Goal: Task Accomplishment & Management: Use online tool/utility

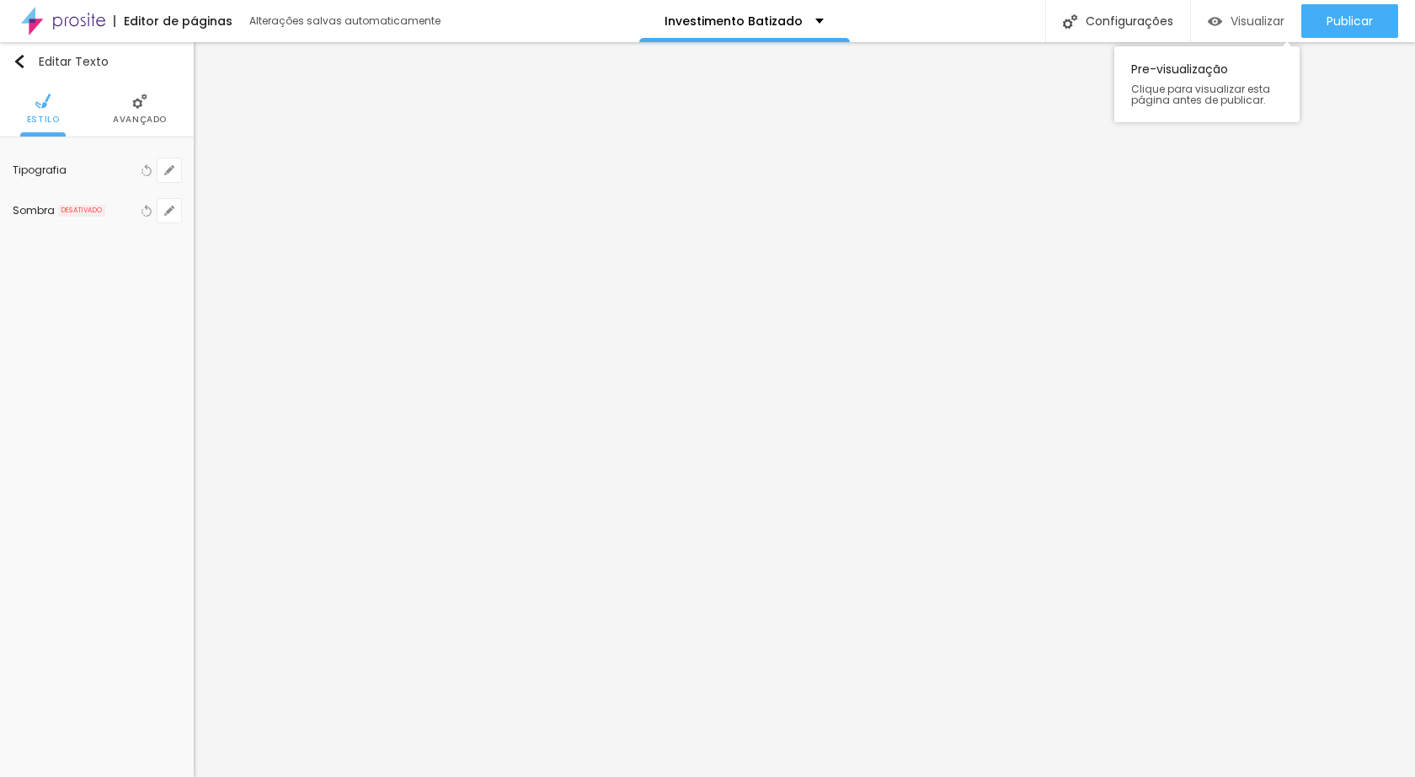
click at [1245, 21] on span "Visualizar" at bounding box center [1258, 20] width 54 height 13
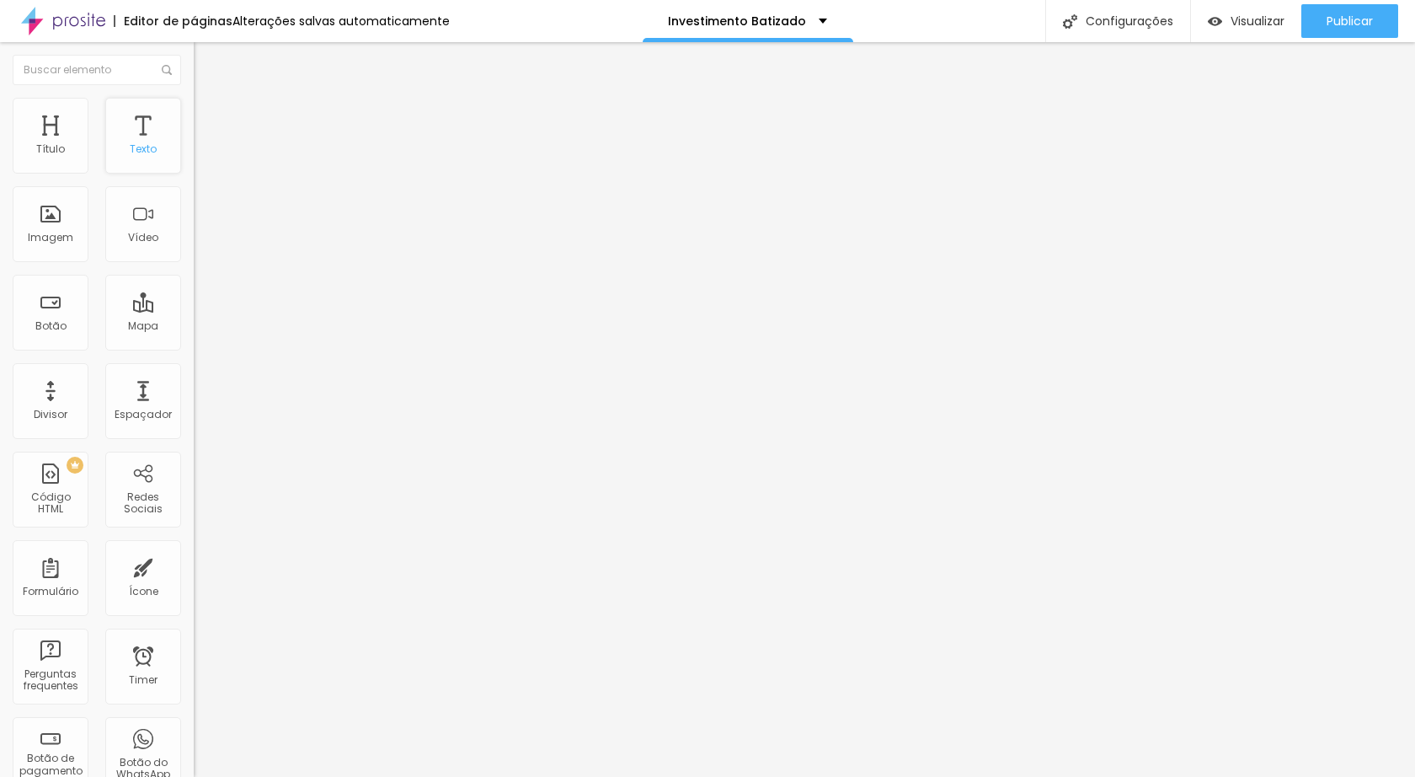
click at [134, 152] on div "Texto" at bounding box center [143, 149] width 27 height 12
click at [200, 157] on icon "button" at bounding box center [205, 152] width 10 height 10
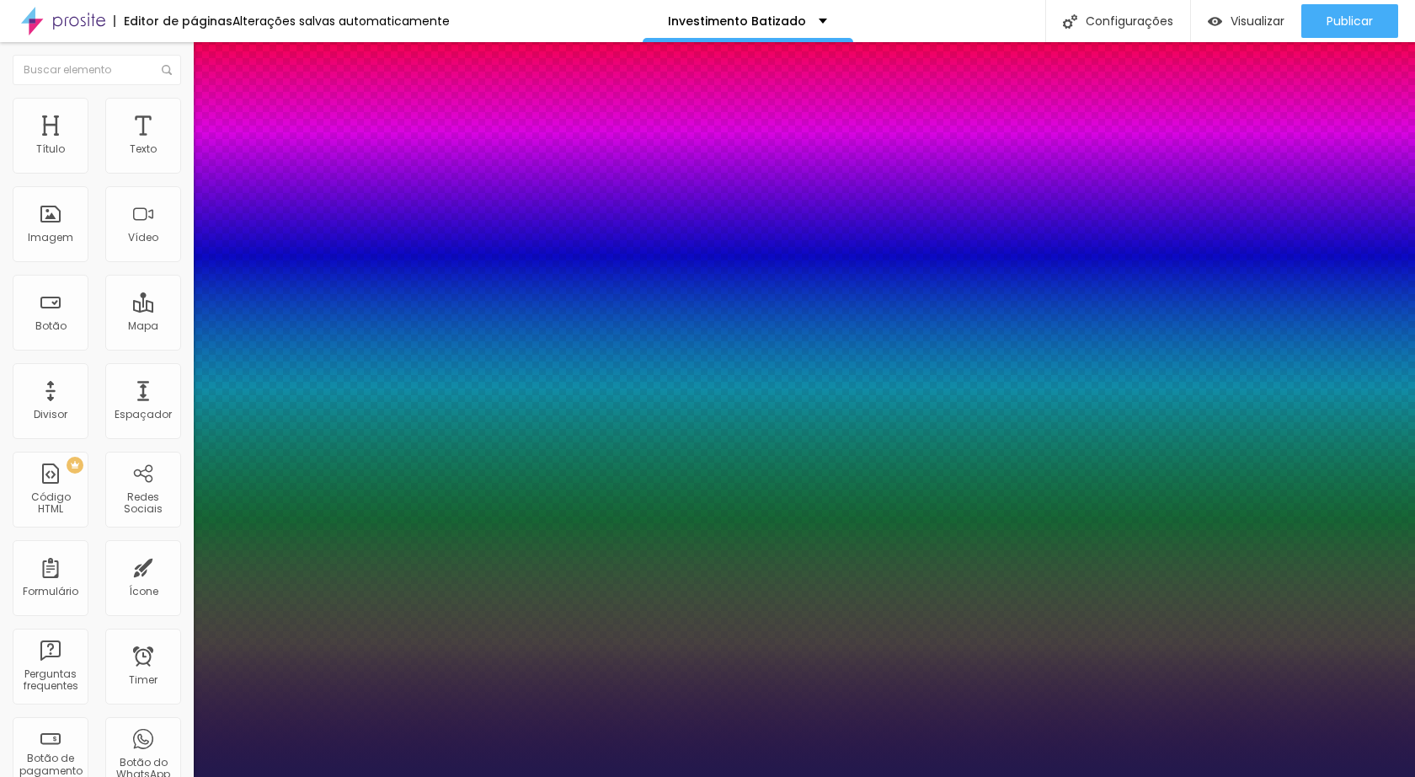
type input "1"
select select "PlayfairDisplay"
type input "1"
click at [831, 749] on div at bounding box center [707, 777] width 1415 height 0
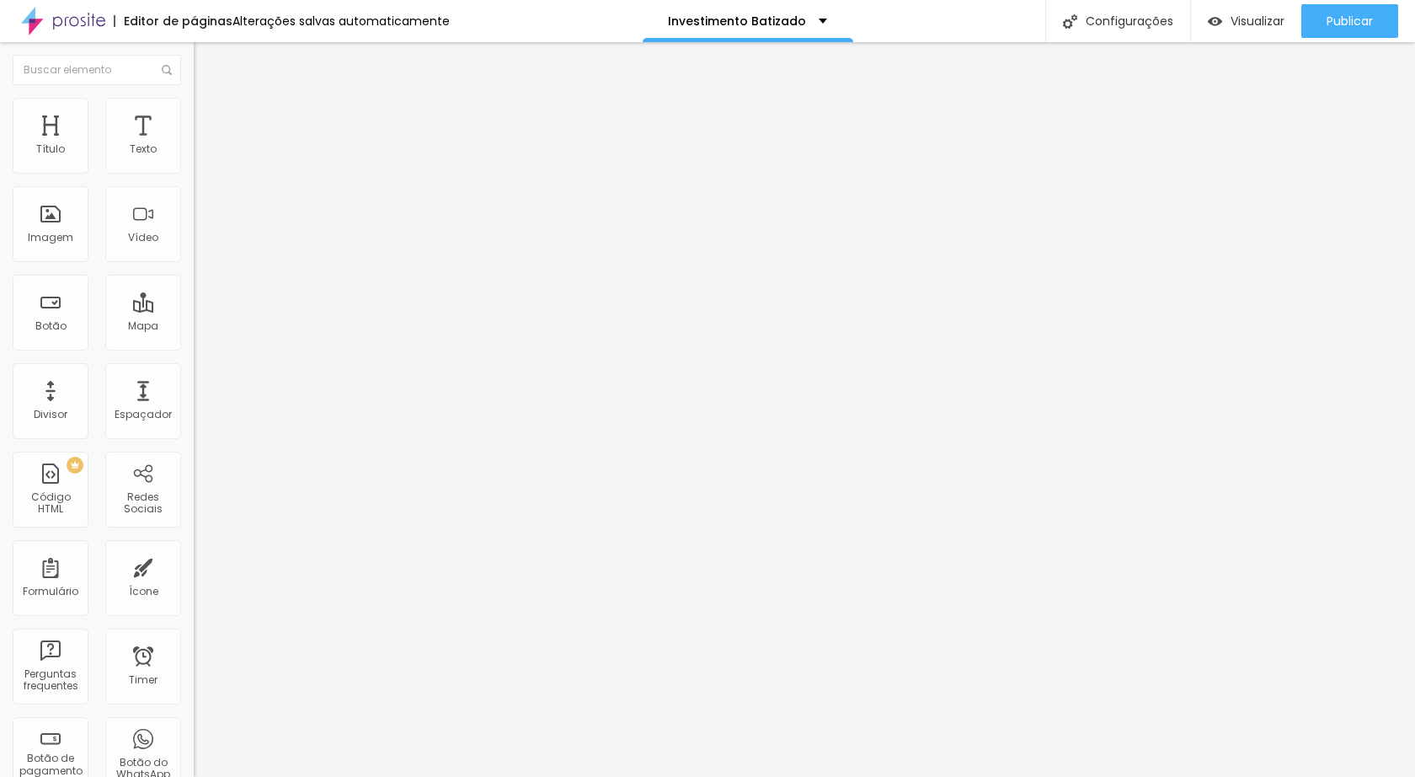
click at [202, 243] on icon "button" at bounding box center [205, 239] width 7 height 7
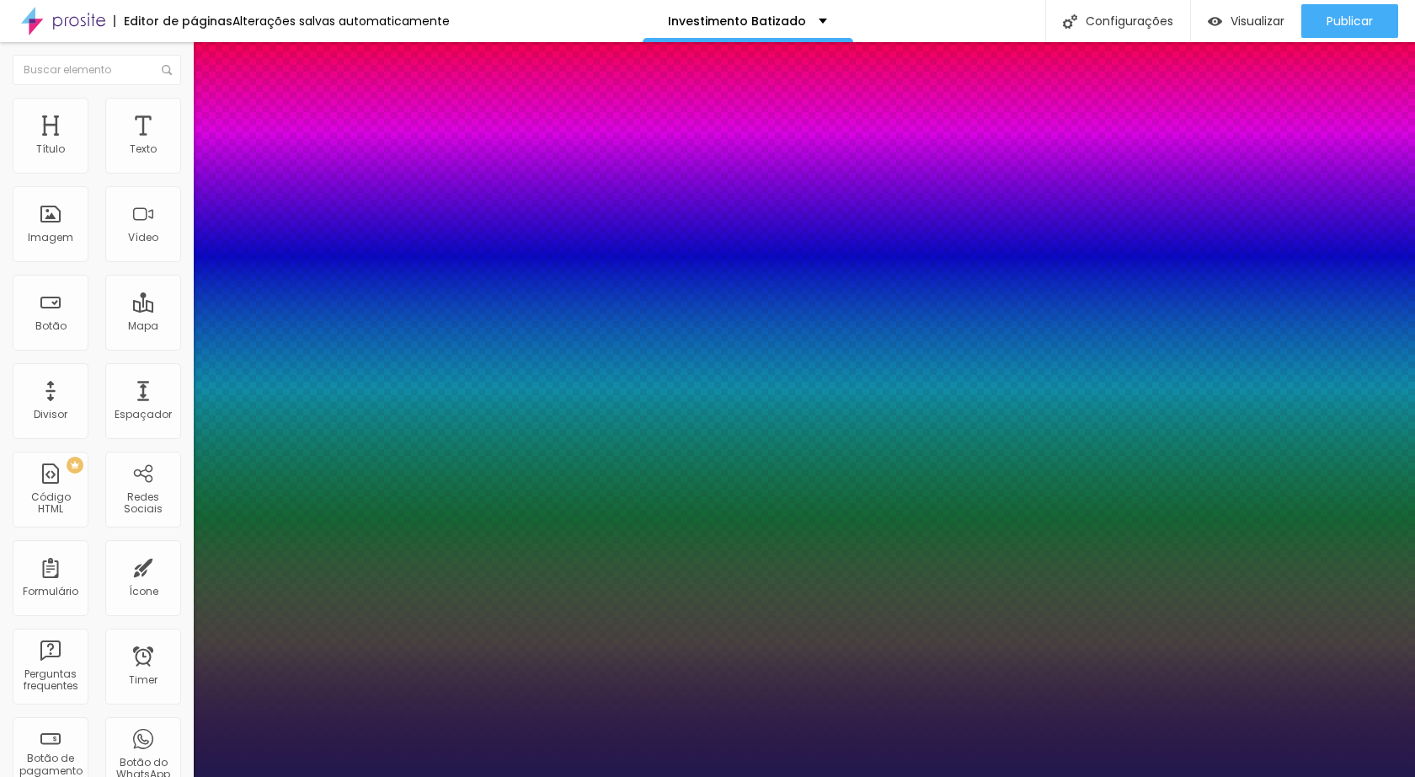
click at [856, 749] on div at bounding box center [707, 777] width 1415 height 0
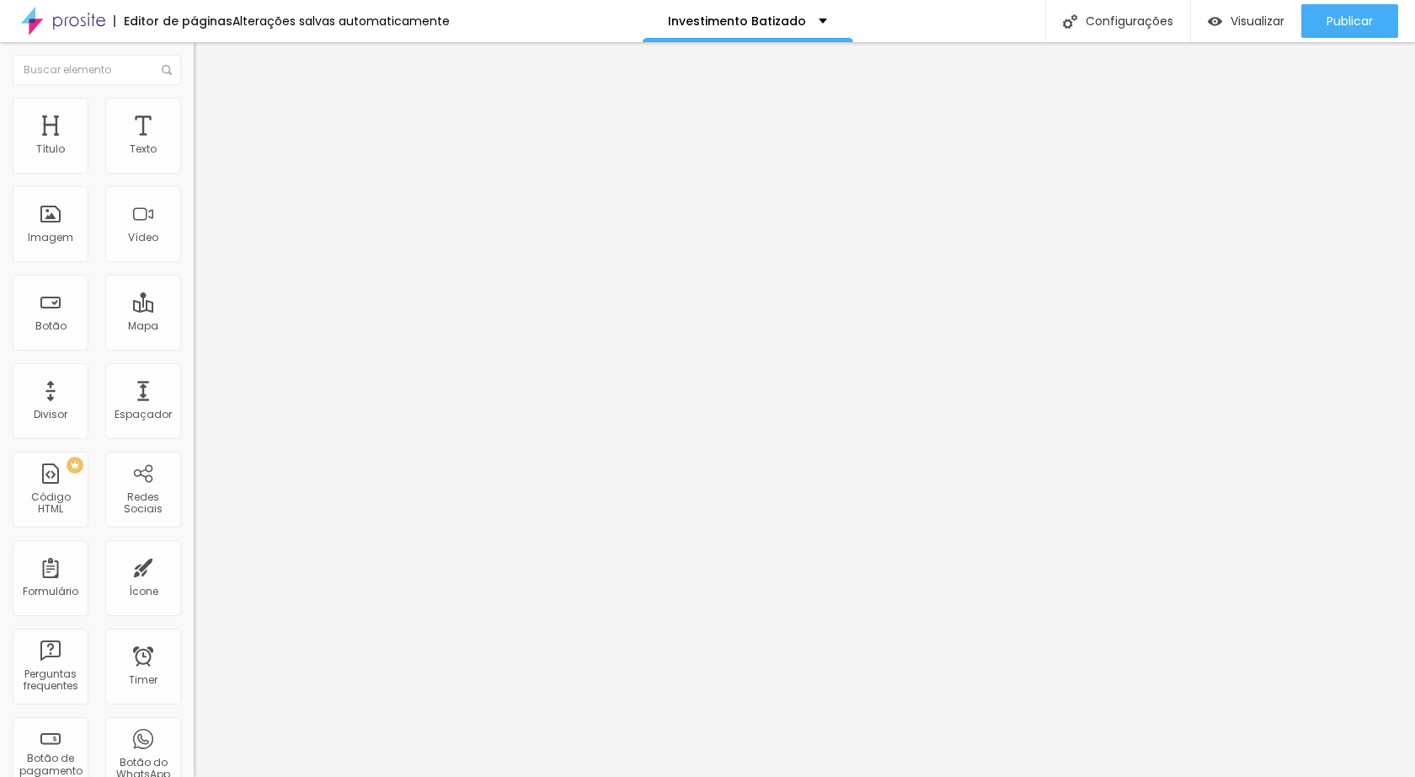
click at [200, 157] on icon "button" at bounding box center [205, 152] width 10 height 10
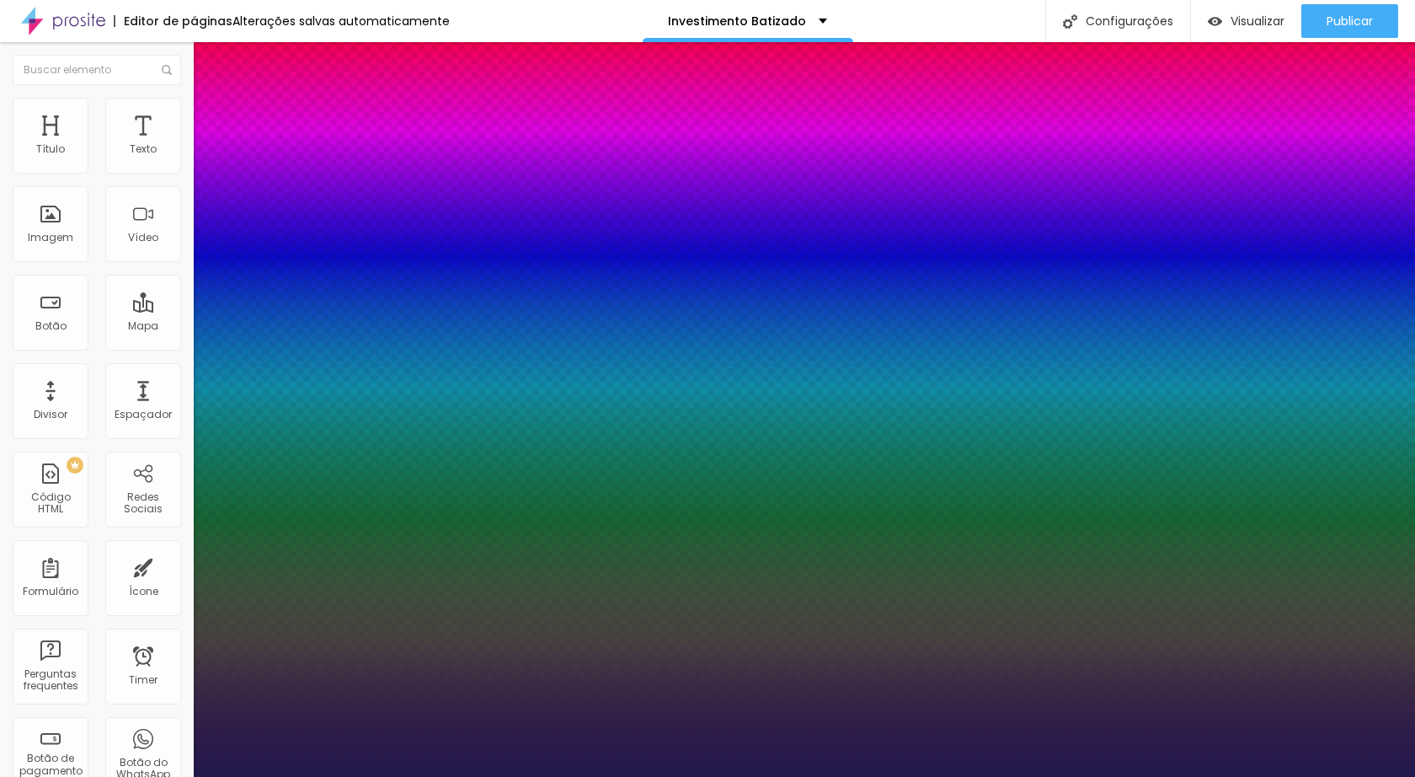
type input "1"
type input "0"
type input "1"
type input "2"
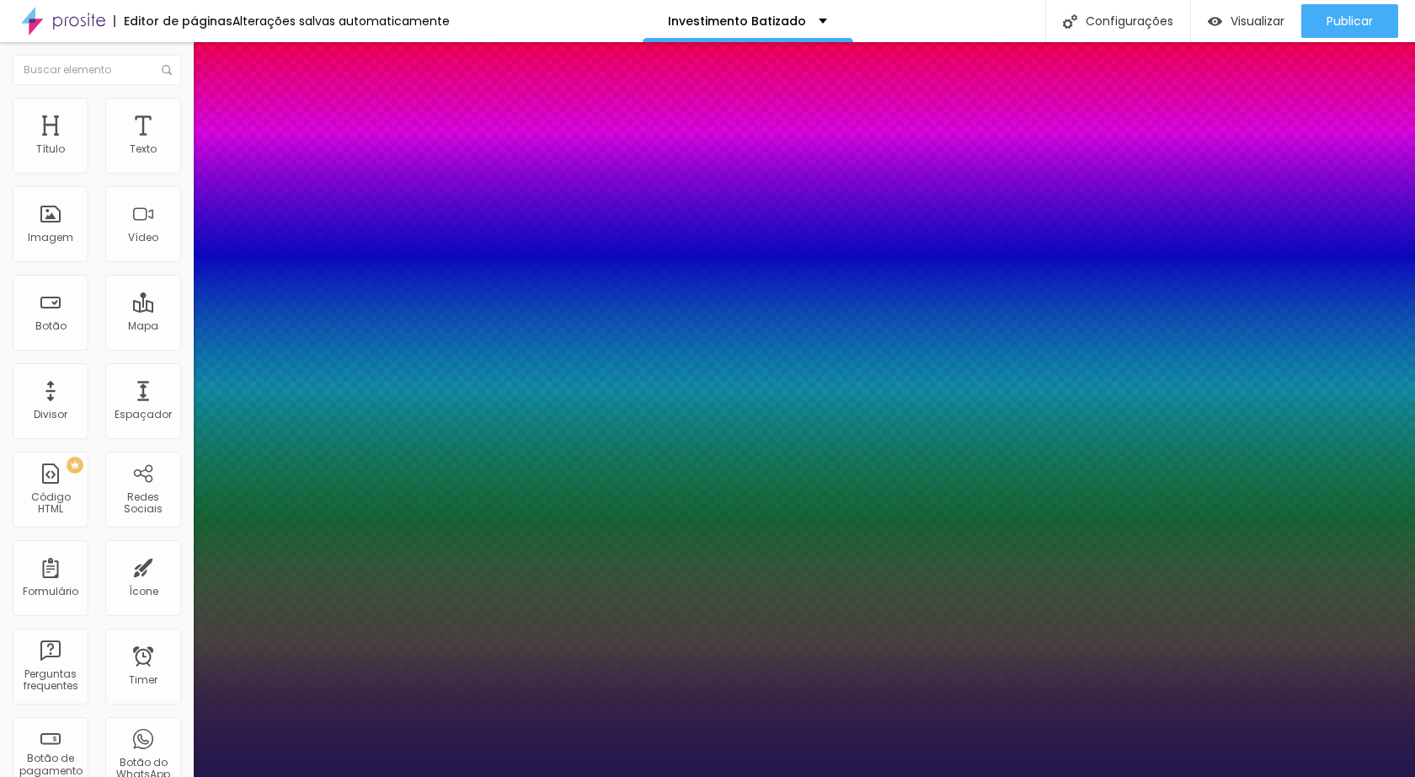
type input "02"
type input "1"
type input "2.1"
type input "1"
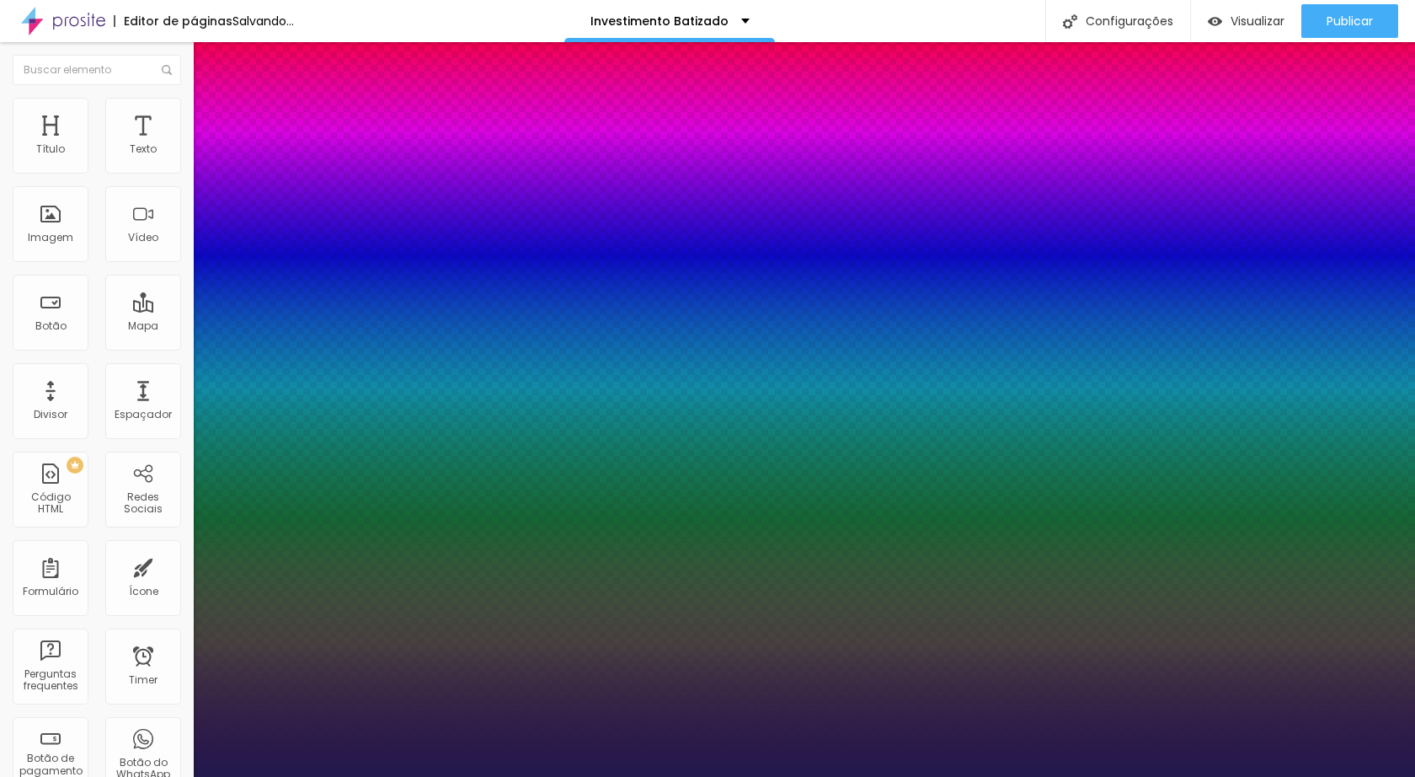
type input "2.2"
type input "1"
type input "2.3"
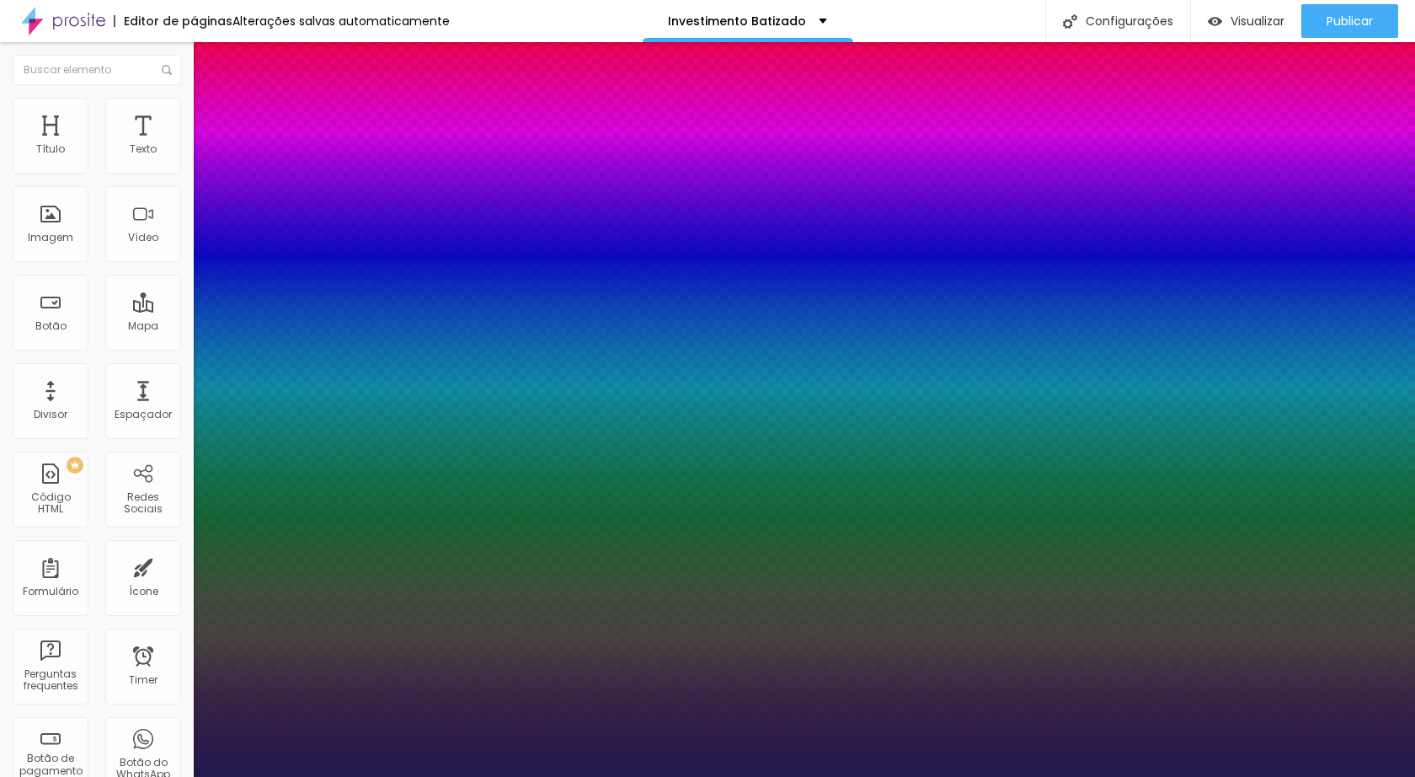
type input "1"
type input "2.2"
type input "1"
type input "2.1"
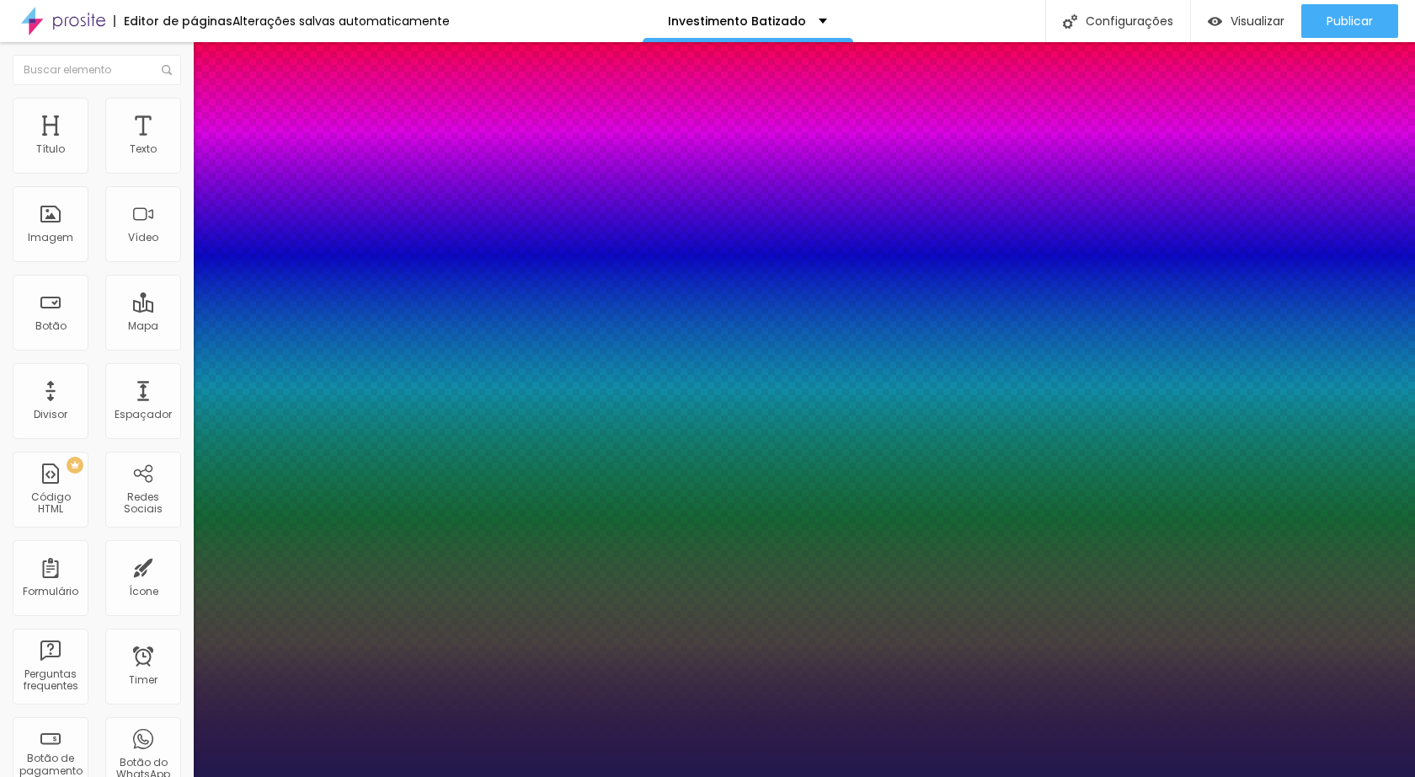
type input "2.1"
type input "1"
type input "2"
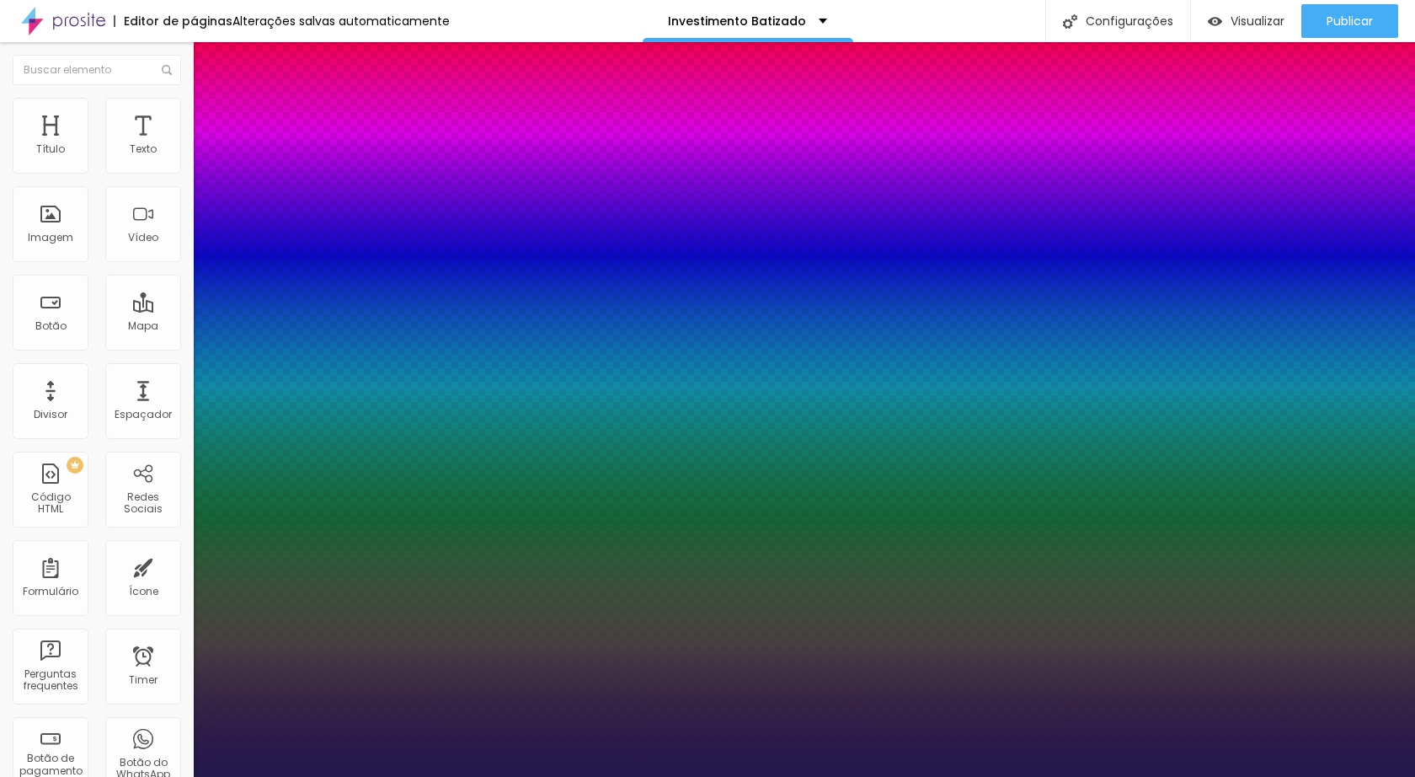
type input "0"
type input "1"
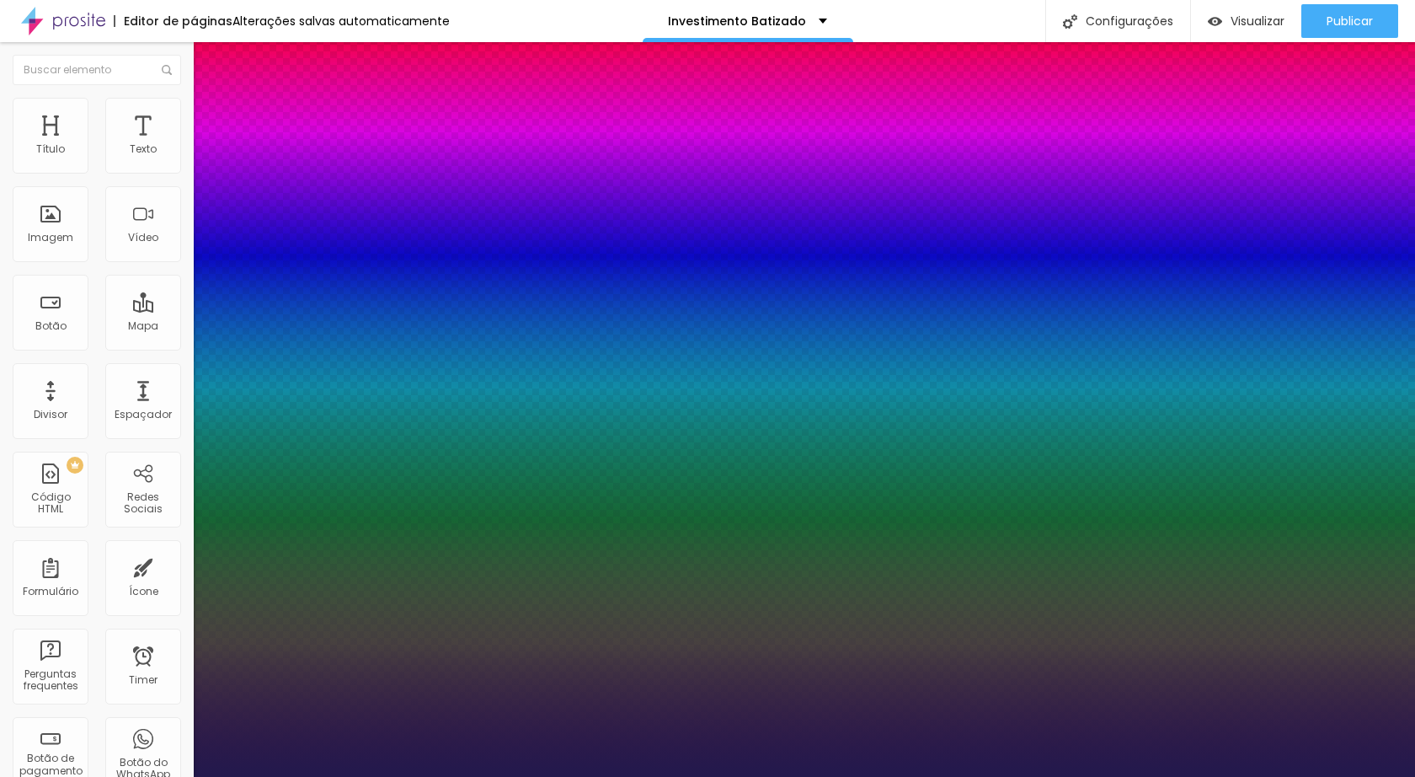
type input "1.4"
type input "1.7"
type input "2"
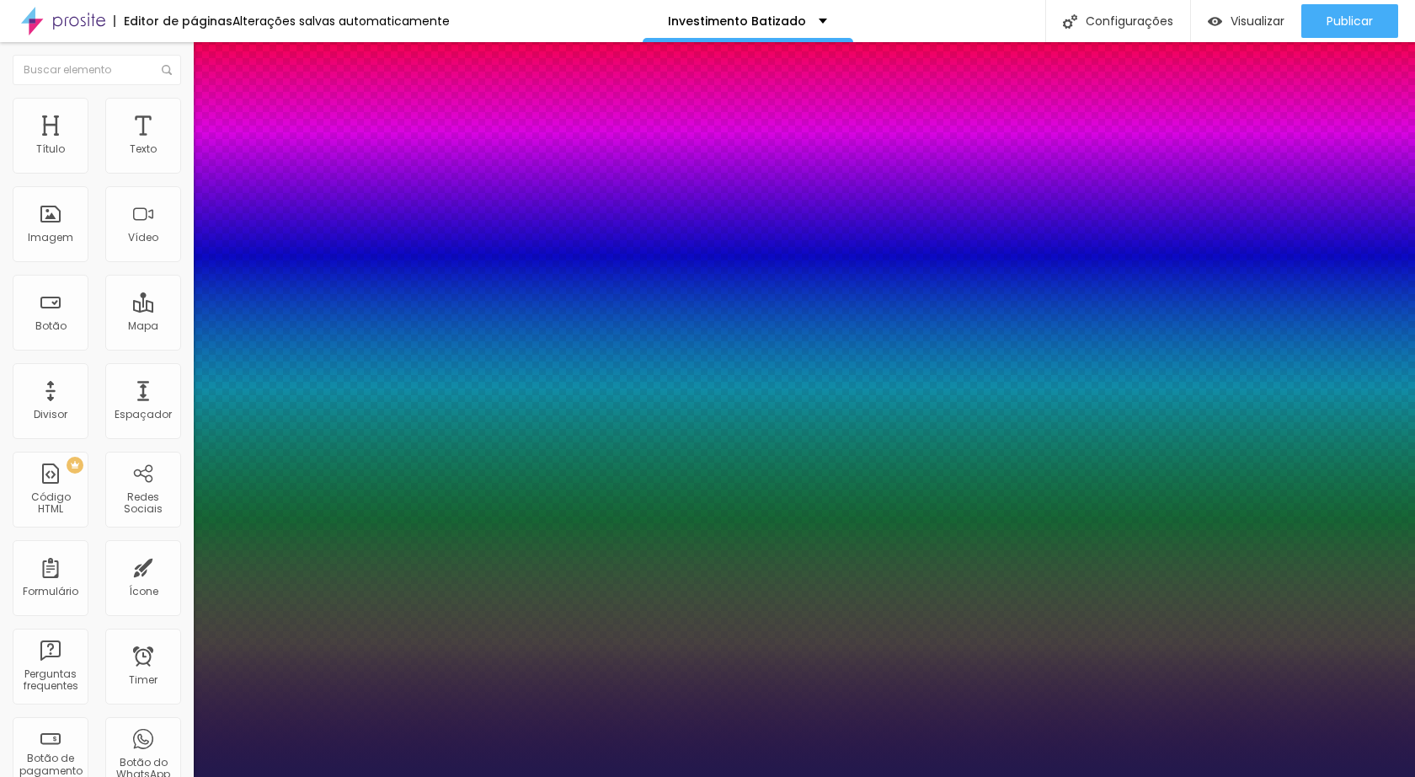
type input "2"
drag, startPoint x: 278, startPoint y: 403, endPoint x: 474, endPoint y: 407, distance: 196.3
type input "2"
click at [474, 407] on body "Editor de páginas Alterações salvas automaticamente Investimento Batizado Confi…" at bounding box center [707, 388] width 1415 height 777
click at [94, 749] on div at bounding box center [707, 777] width 1415 height 0
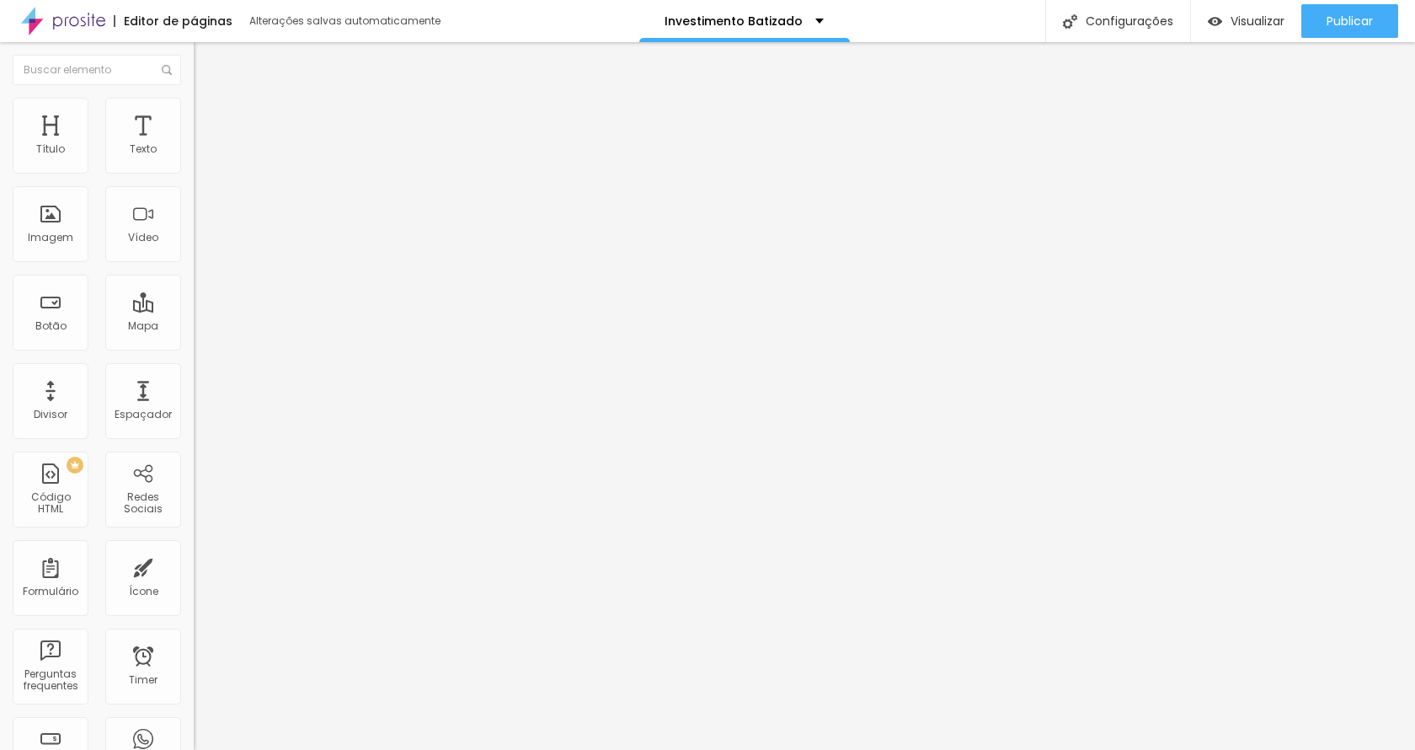
click at [209, 116] on span "Avançado" at bounding box center [237, 109] width 56 height 14
click at [194, 98] on li "Estilo" at bounding box center [291, 89] width 194 height 17
click at [194, 105] on li "Avançado" at bounding box center [291, 106] width 194 height 17
click at [209, 99] on span "Estilo" at bounding box center [222, 92] width 26 height 14
click at [194, 249] on button "button" at bounding box center [206, 241] width 24 height 18
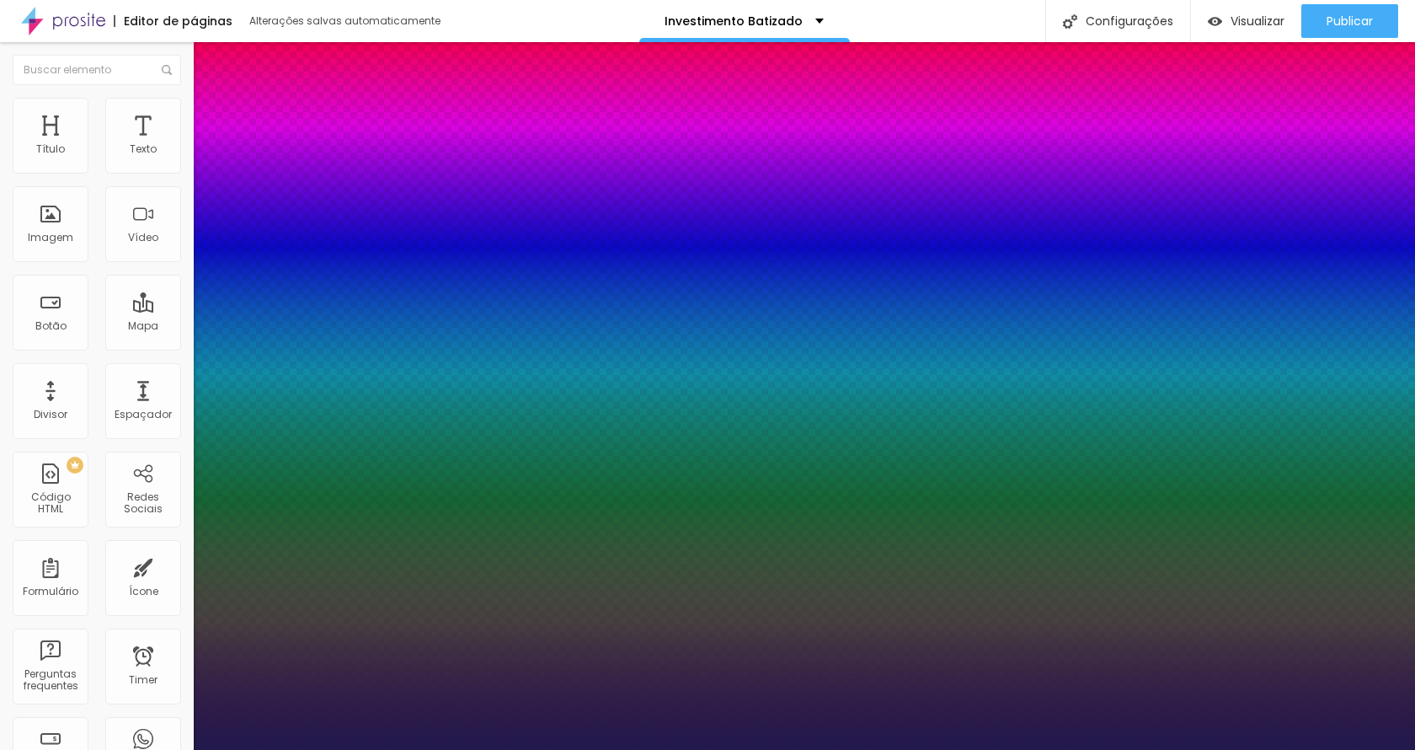
type input "0.5"
click at [88, 749] on div at bounding box center [707, 750] width 1415 height 0
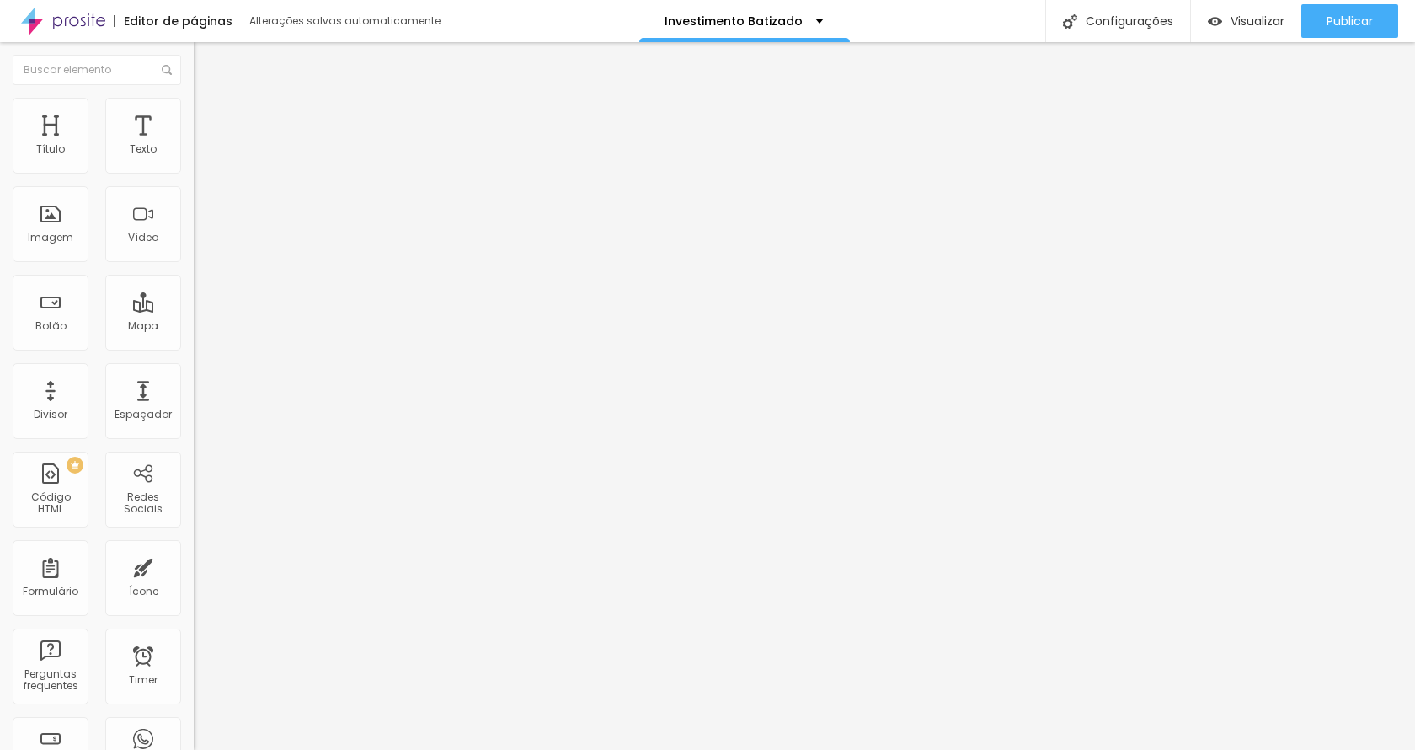
drag, startPoint x: 679, startPoint y: 10, endPoint x: 783, endPoint y: -25, distance: 109.5
click at [783, 0] on html "Editor de páginas Alterações salvas automaticamente Investimento Batizado Confi…" at bounding box center [707, 375] width 1415 height 750
click at [1389, 8] on button "Publicar" at bounding box center [1350, 21] width 97 height 34
click at [1235, 21] on span "Visualizar" at bounding box center [1258, 20] width 54 height 13
click at [206, 57] on img "button" at bounding box center [212, 61] width 13 height 13
